Goal: Task Accomplishment & Management: Complete application form

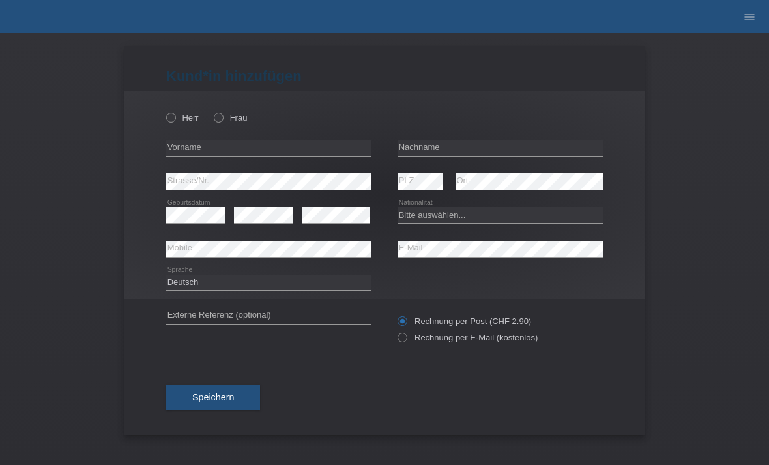
click at [216, 106] on div "Herr Frau" at bounding box center [268, 117] width 205 height 27
click at [212, 111] on icon at bounding box center [212, 111] width 0 height 0
click at [222, 118] on input "Frau" at bounding box center [218, 117] width 8 height 8
radio input "true"
click at [244, 148] on input "text" at bounding box center [268, 147] width 205 height 16
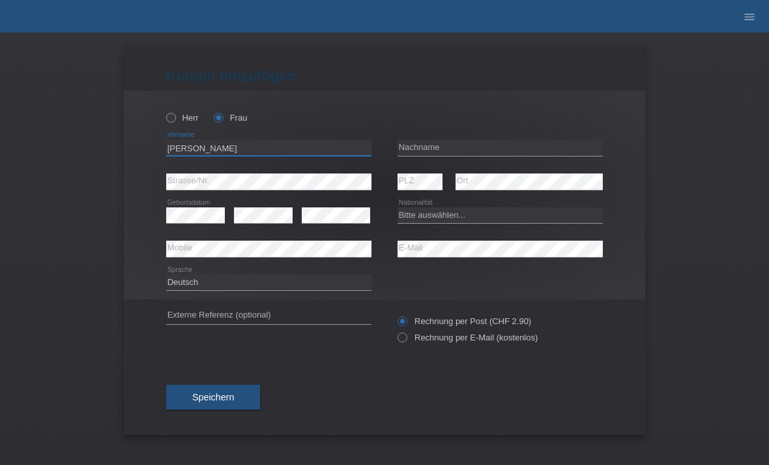
type input "[PERSON_NAME]"
click at [195, 205] on div "error Geburtsdatum" at bounding box center [195, 215] width 59 height 33
click at [445, 223] on select "Bitte auswählen... Schweiz Deutschland Liechtenstein Österreich ------------ Af…" at bounding box center [500, 215] width 205 height 16
select select "CH"
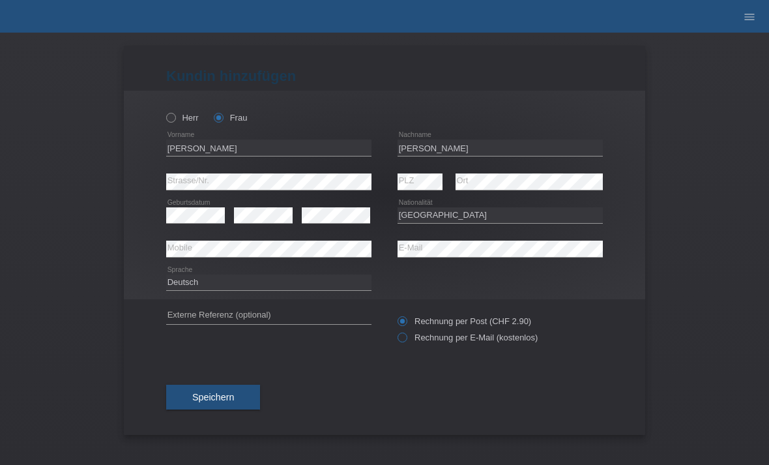
click at [460, 341] on label "Rechnung per E-Mail (kostenlos)" at bounding box center [468, 337] width 140 height 10
click at [406, 341] on input "Rechnung per E-Mail (kostenlos)" at bounding box center [402, 340] width 8 height 16
radio input "true"
click at [229, 397] on span "Speichern" at bounding box center [213, 397] width 42 height 10
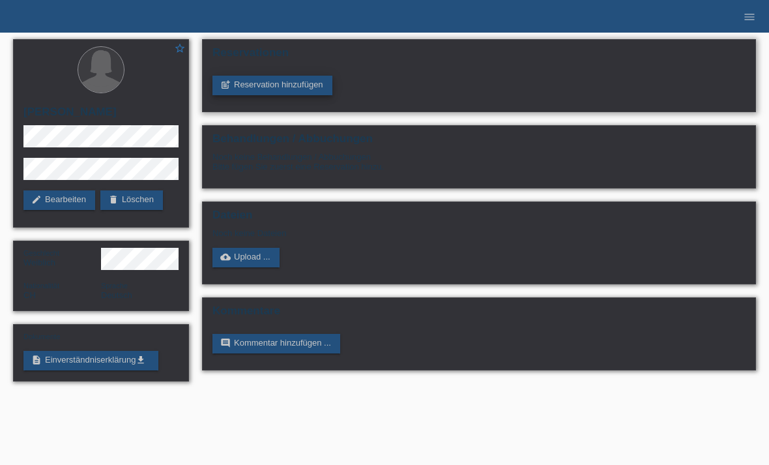
click at [295, 86] on link "post_add Reservation hinzufügen" at bounding box center [272, 86] width 120 height 20
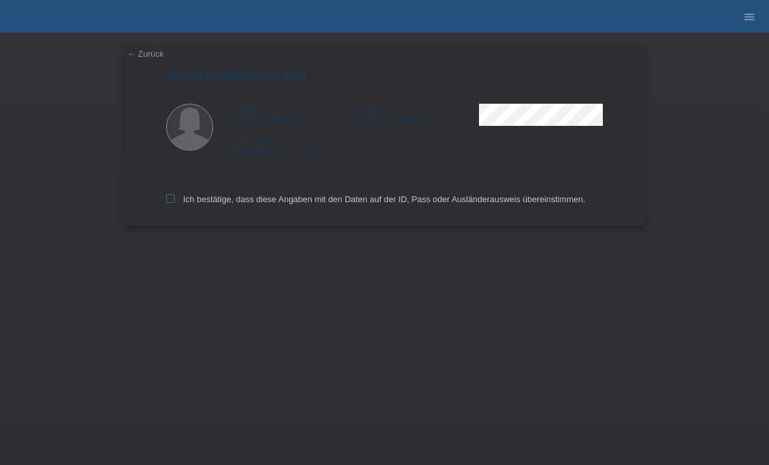
click at [171, 201] on icon at bounding box center [170, 198] width 8 height 8
click at [171, 201] on input "Ich bestätige, dass diese Angaben mit den Daten auf der ID, Pass oder Ausländer…" at bounding box center [170, 198] width 8 height 8
checkbox input "true"
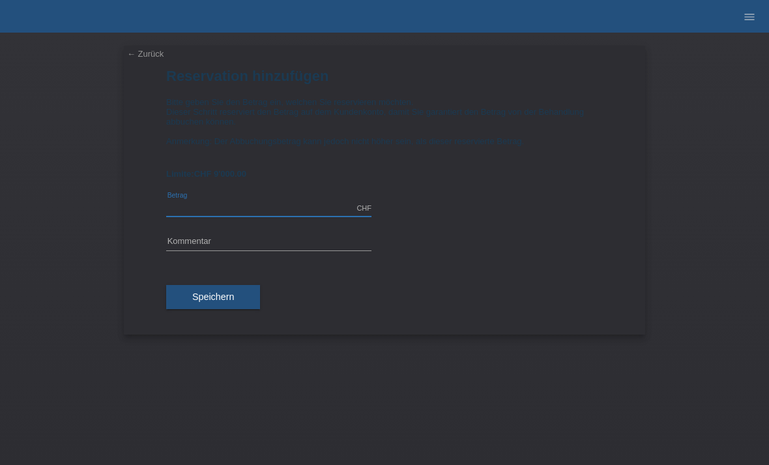
click at [258, 211] on input "text" at bounding box center [268, 208] width 205 height 16
click at [268, 245] on input "text" at bounding box center [268, 242] width 205 height 16
type input "3195.00"
type input "Bodyforming M"
click at [220, 302] on span "Speichern" at bounding box center [213, 296] width 42 height 10
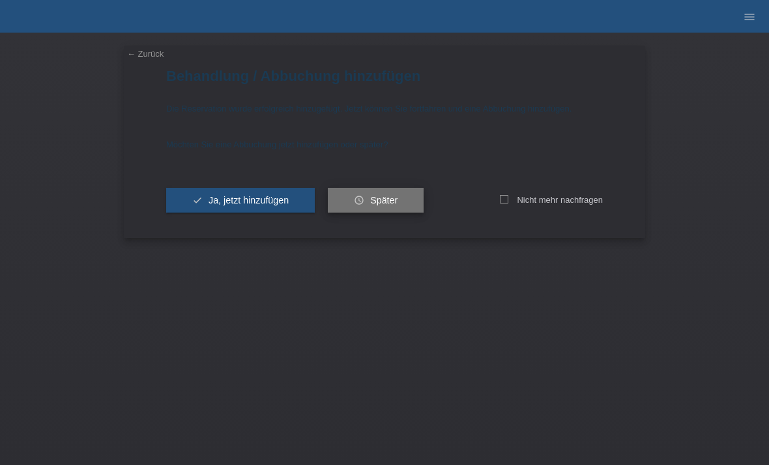
click at [394, 202] on span "Später" at bounding box center [383, 200] width 27 height 10
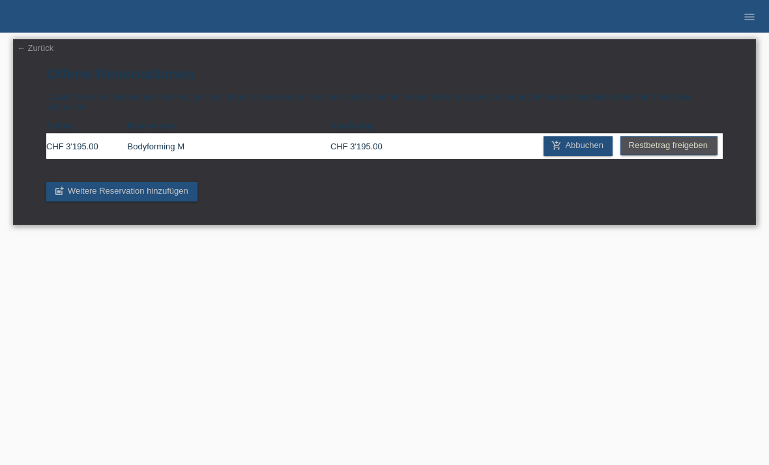
click at [44, 46] on link "← Zurück" at bounding box center [35, 48] width 36 height 10
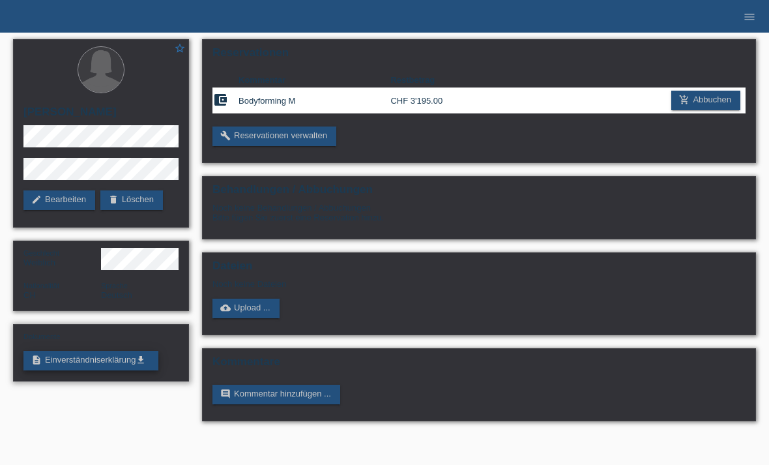
click at [92, 370] on link "description Einverständniserklärung get_app" at bounding box center [90, 361] width 135 height 20
click at [708, 101] on link "add_shopping_cart Abbuchen" at bounding box center [705, 101] width 69 height 20
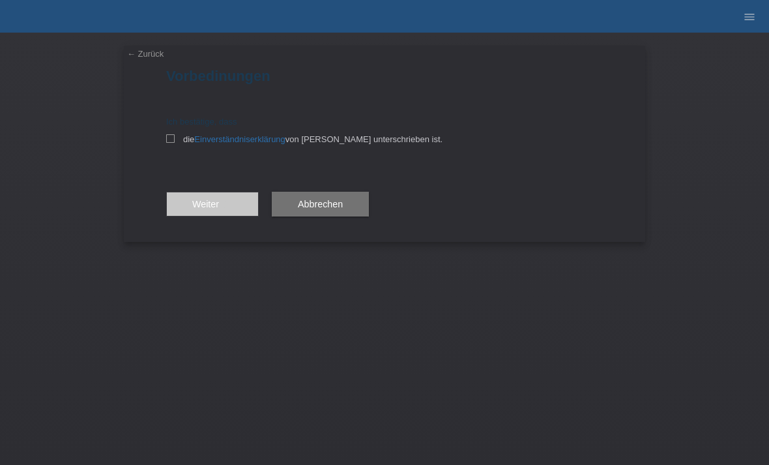
click at [167, 131] on div "Ich bestätige, dass die Einverständniserklärung von der Kundin unterschrieben i…" at bounding box center [384, 130] width 437 height 27
click at [172, 141] on icon at bounding box center [170, 138] width 8 height 8
click at [172, 141] on input "die Einverständniserklärung von der Kundin unterschrieben ist." at bounding box center [170, 138] width 8 height 8
checkbox input "true"
click at [241, 204] on button "Weiter arrow_forward" at bounding box center [212, 204] width 93 height 25
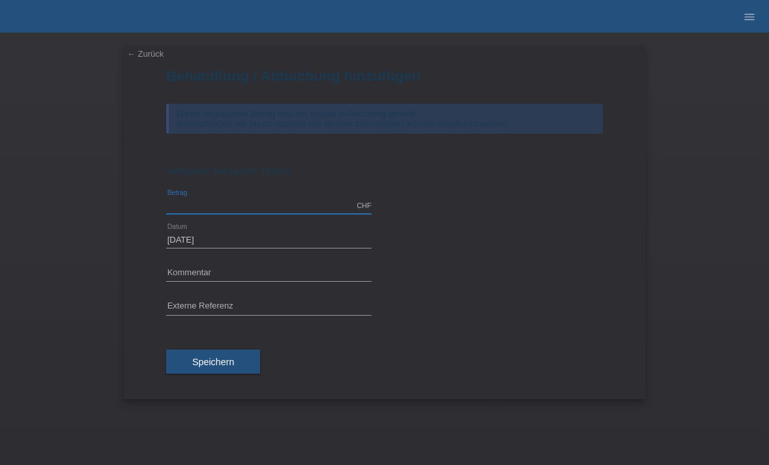
click at [295, 205] on input "text" at bounding box center [268, 205] width 205 height 16
click at [242, 271] on input "text" at bounding box center [268, 273] width 205 height 16
type input "3195.00"
type input "Bodyforming M"
click at [222, 364] on span "Speichern" at bounding box center [213, 362] width 42 height 10
